Goal: Information Seeking & Learning: Learn about a topic

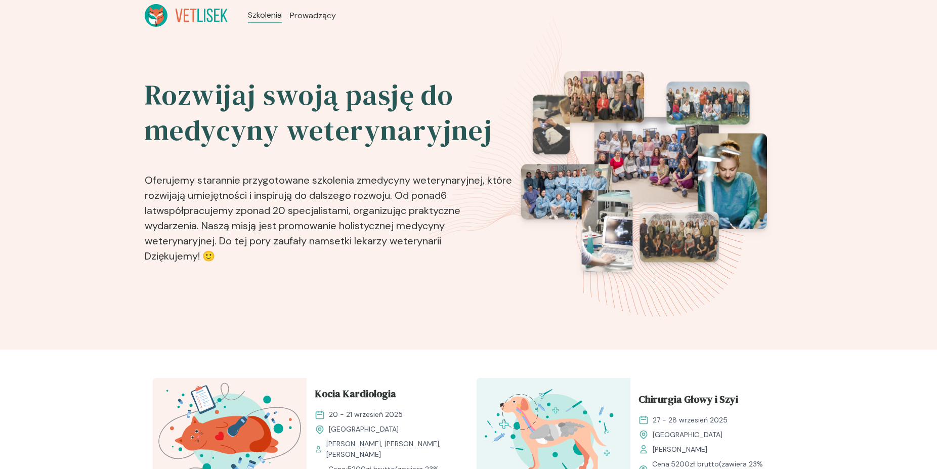
click at [472, 230] on p "Oferujemy starannie przygotowane szkolenia z medycyny weterynaryjnej , które ro…" at bounding box center [329, 211] width 369 height 111
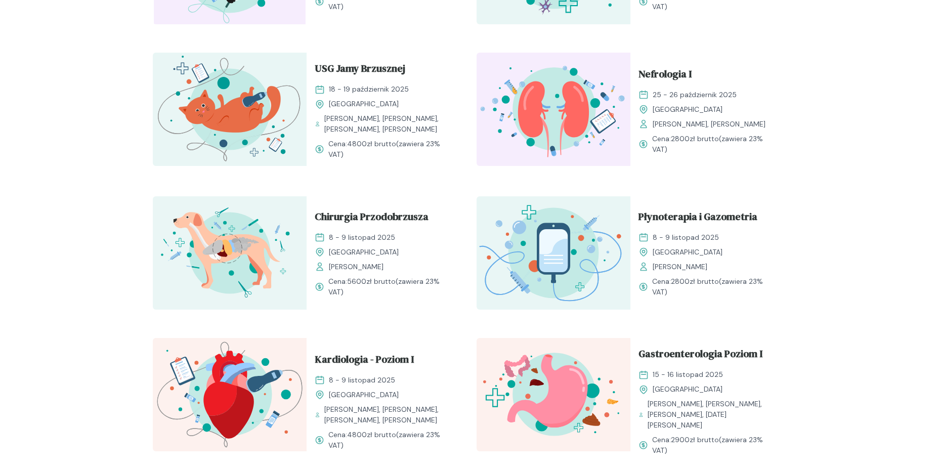
scroll to position [568, 0]
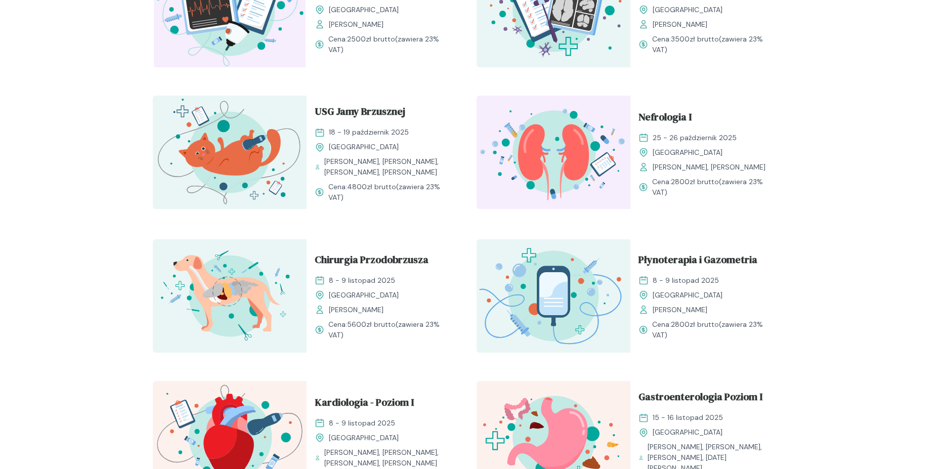
click at [62, 155] on div "Rozwijaj swoją pasję do medycyny weterynaryjnej Oferujemy starannie przygotowan…" at bounding box center [468, 147] width 937 height 1368
click at [374, 110] on span "USG Jamy Brzusznej" at bounding box center [360, 113] width 91 height 19
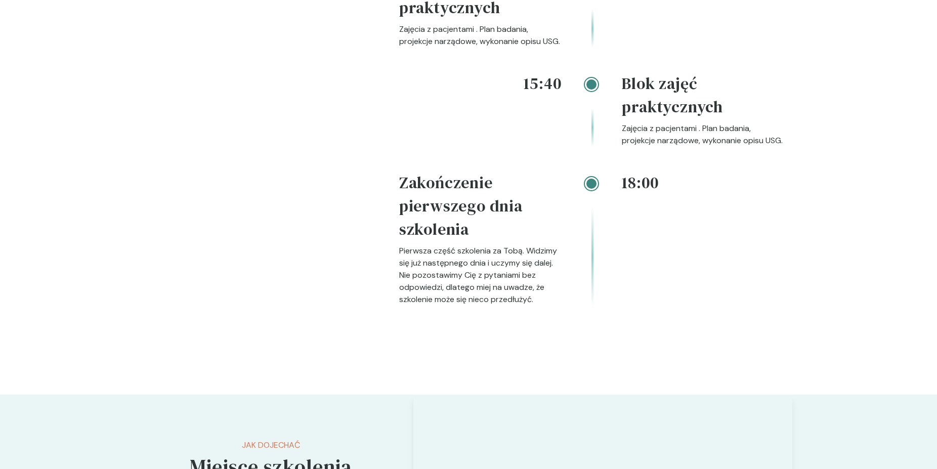
scroll to position [1858, 0]
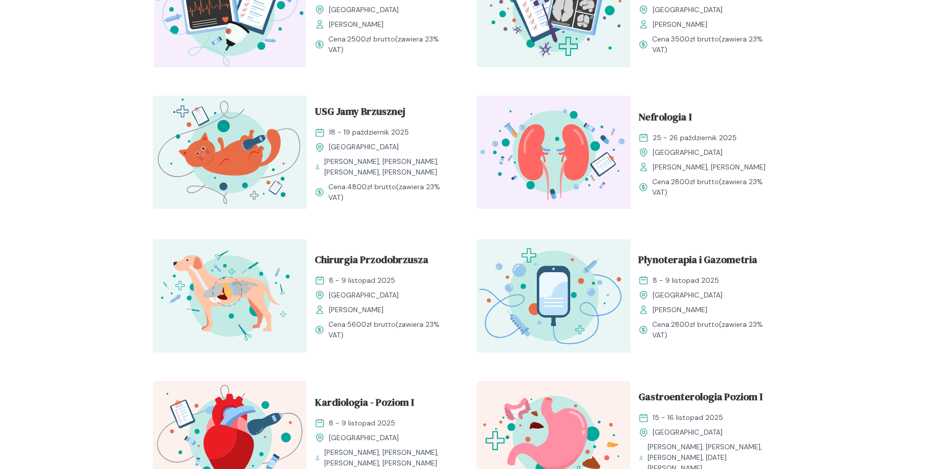
scroll to position [361, 0]
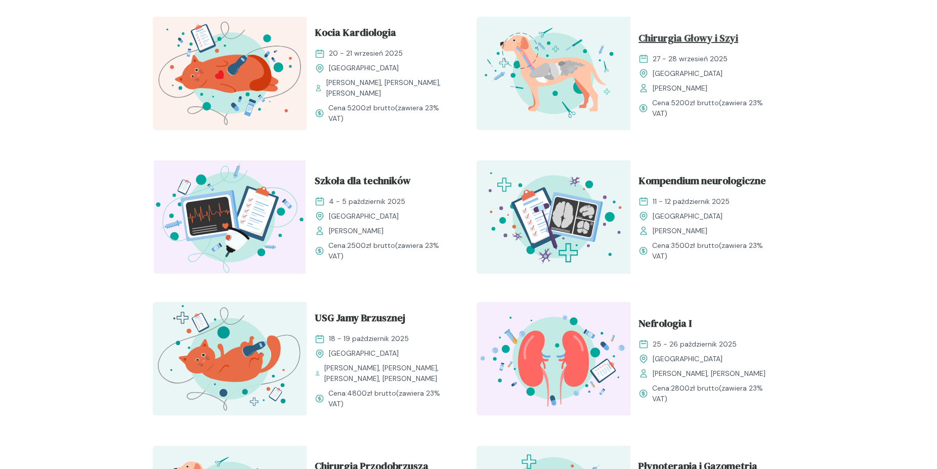
click at [654, 38] on span "Chirurgia Głowy i Szyi" at bounding box center [689, 39] width 100 height 19
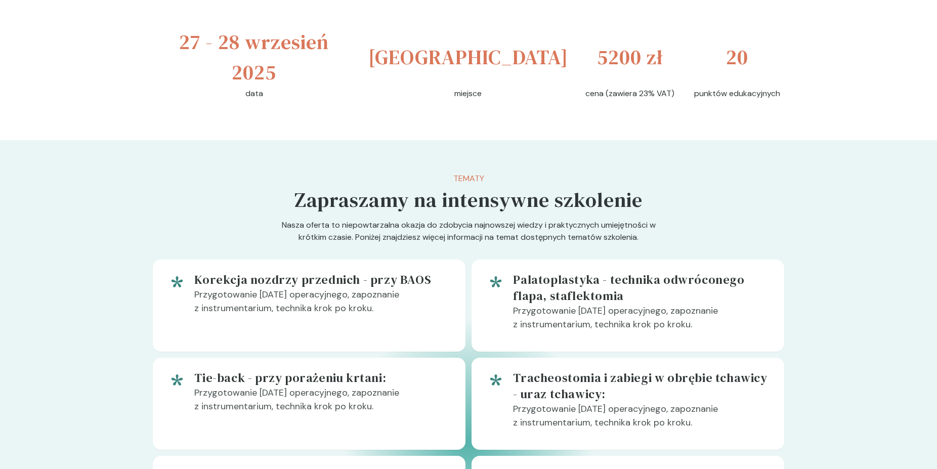
scroll to position [258, 0]
